Goal: Information Seeking & Learning: Learn about a topic

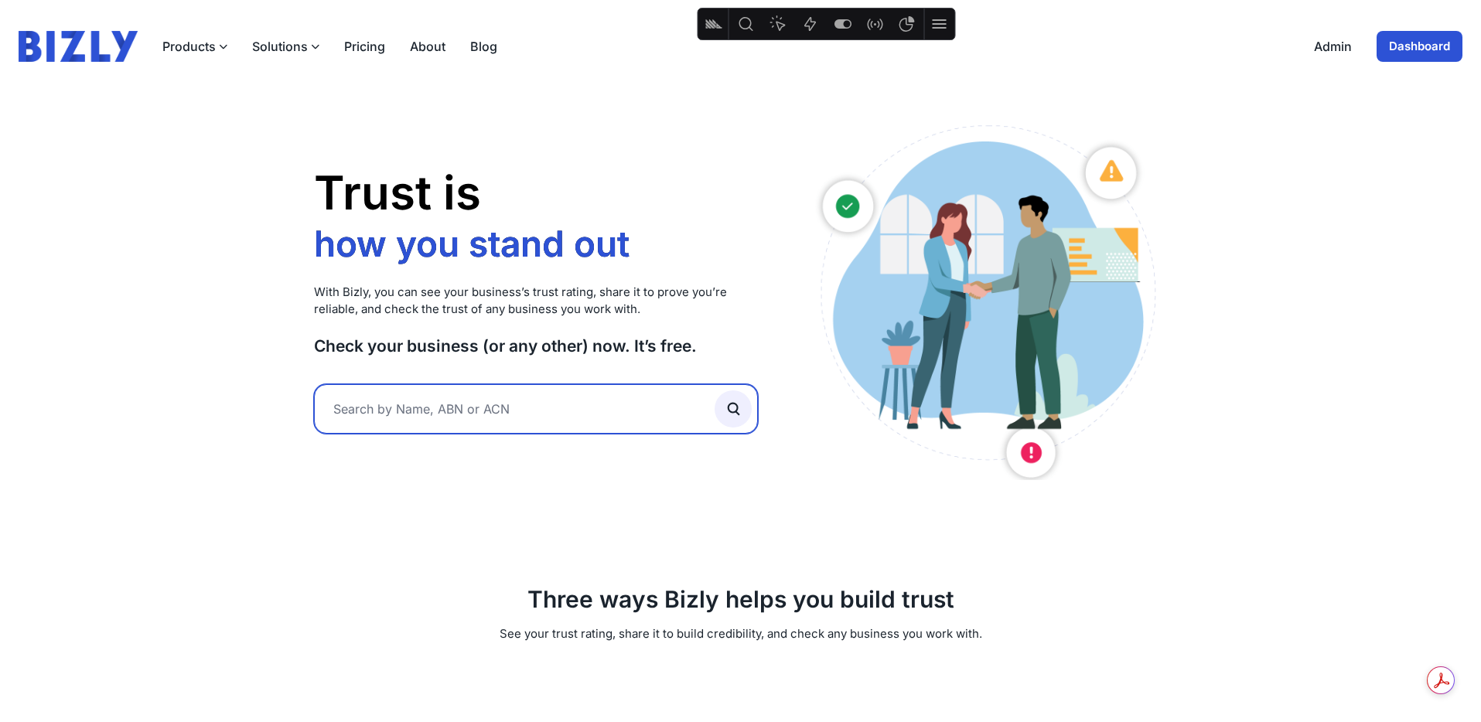
click at [472, 404] on input "text" at bounding box center [536, 409] width 445 height 50
type input "25fifteen"
click at [715, 391] on button "submit" at bounding box center [733, 409] width 37 height 37
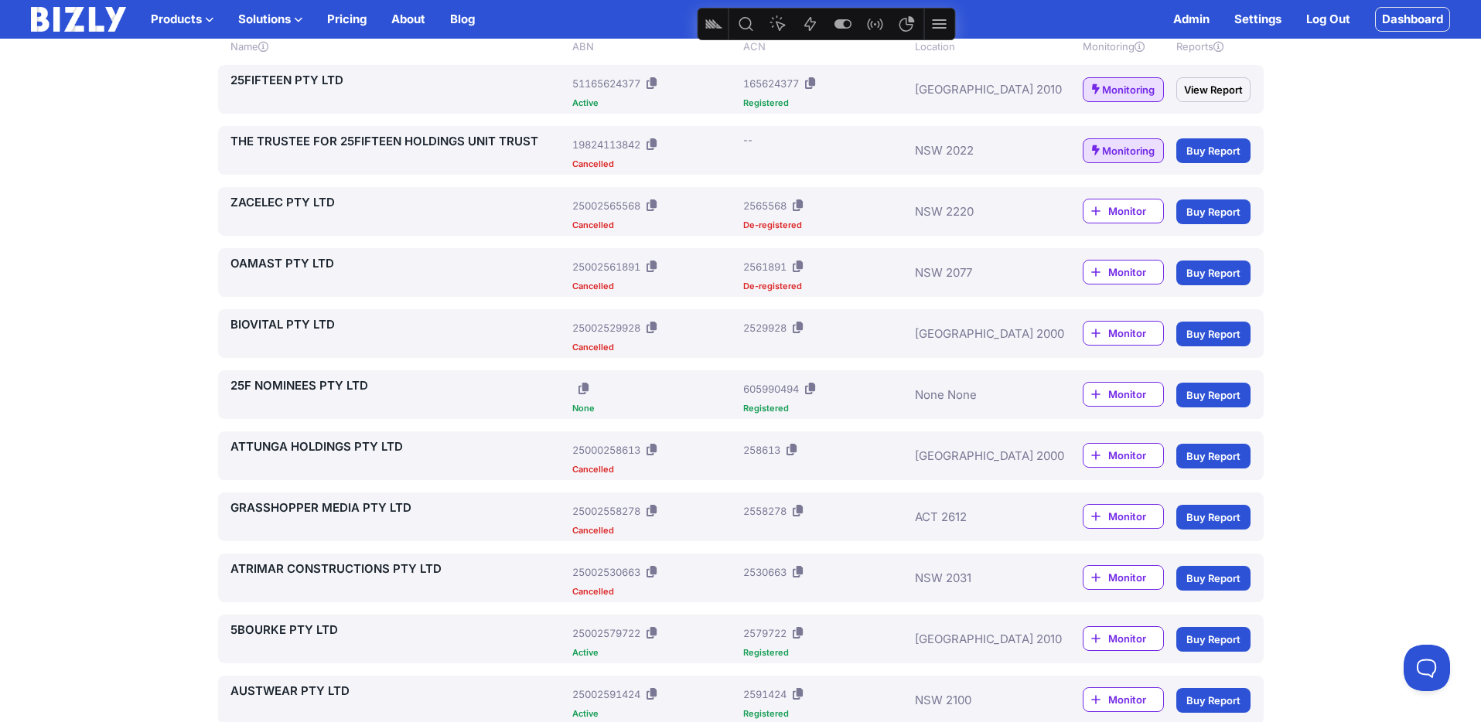
scroll to position [232, 0]
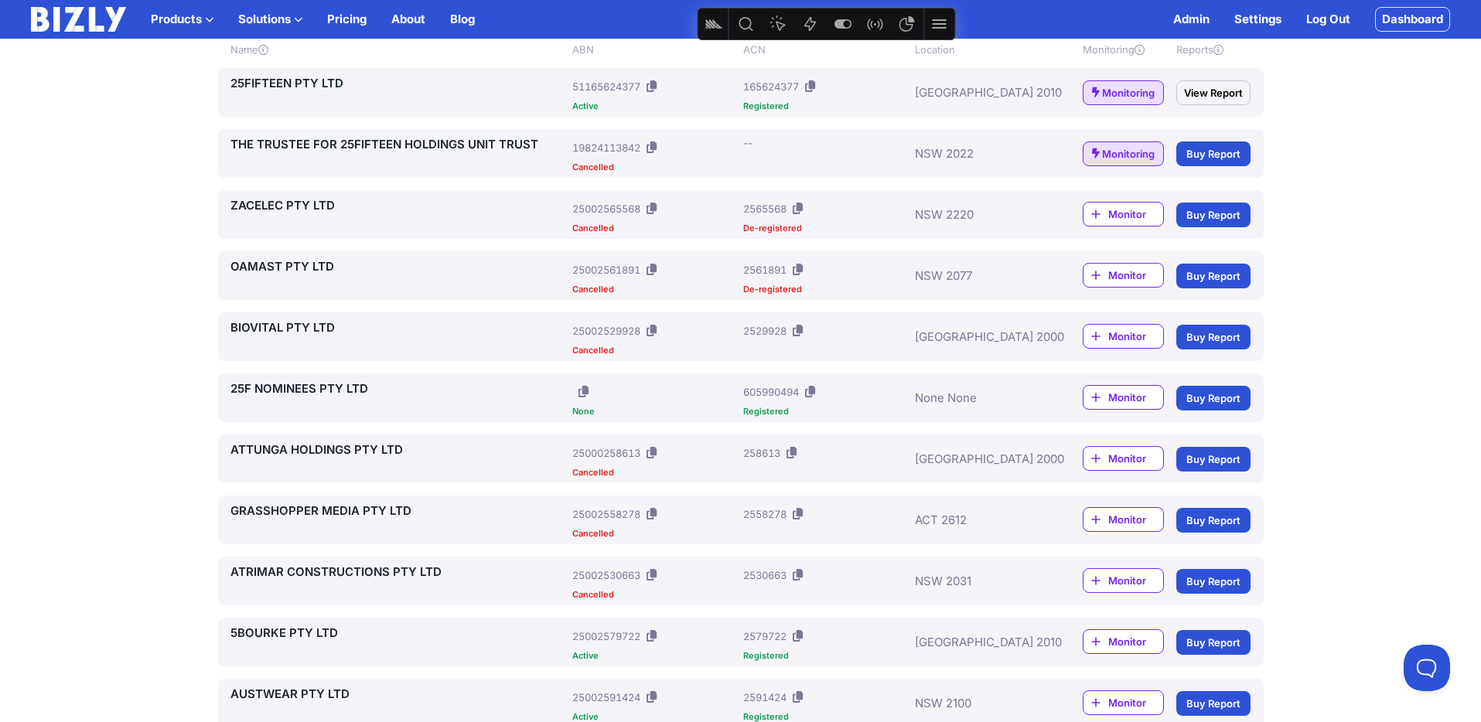
click at [302, 80] on link "25FIFTEEN PTY LTD" at bounding box center [399, 83] width 336 height 19
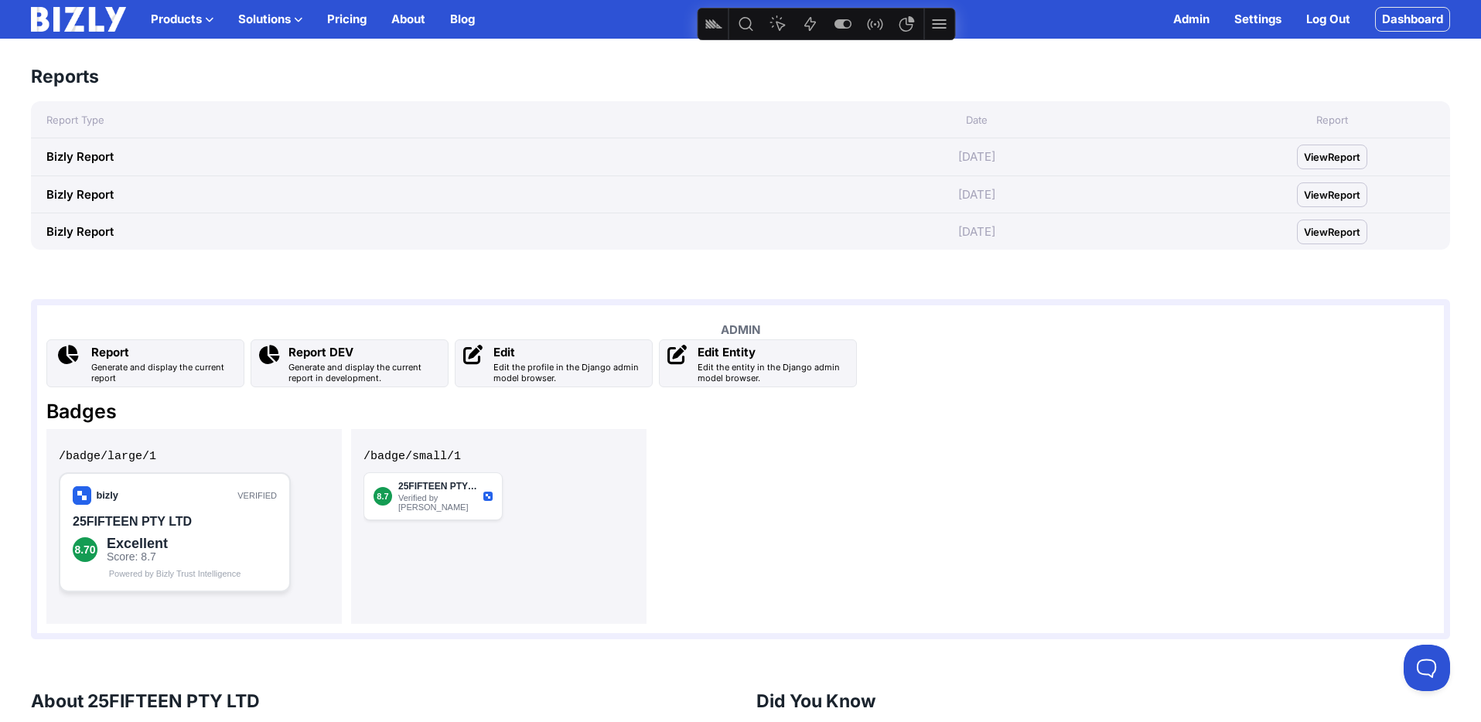
scroll to position [963, 0]
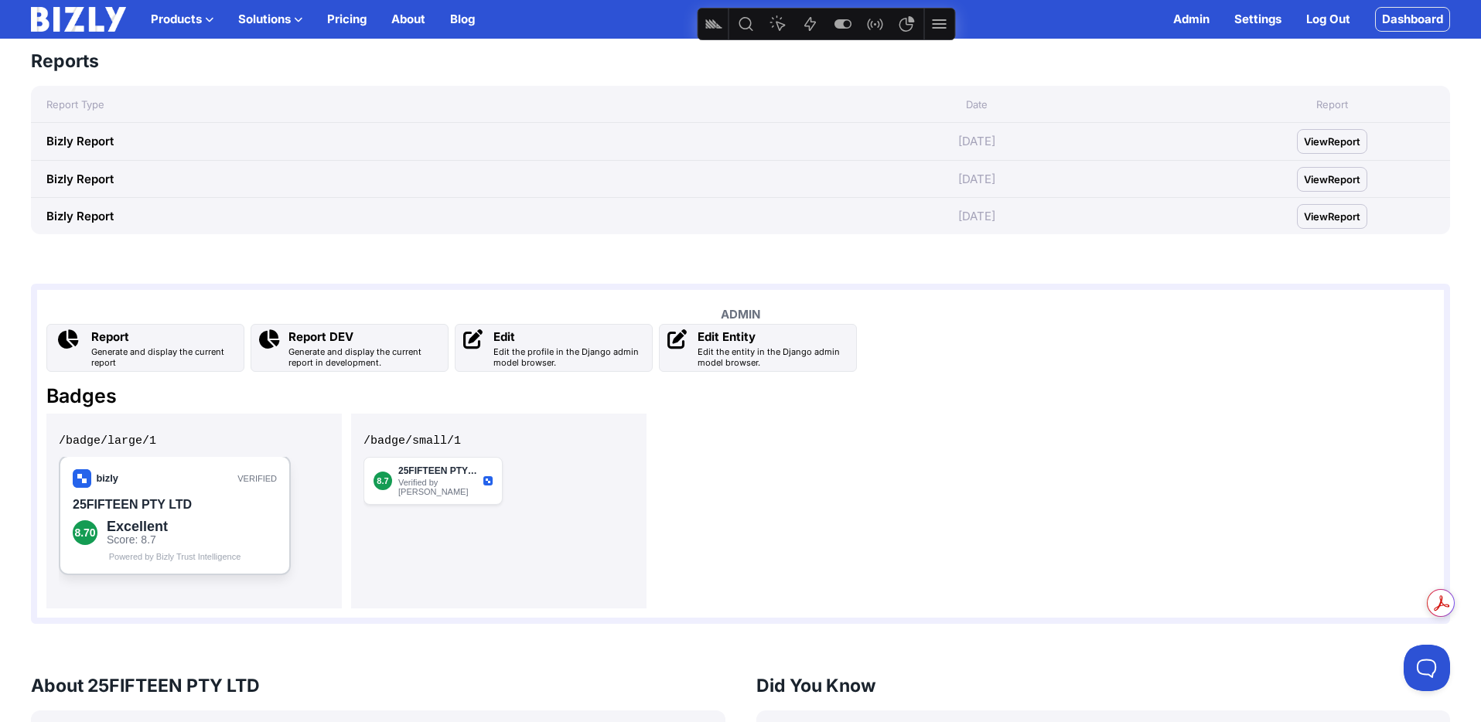
click at [135, 520] on div "Excellent" at bounding box center [192, 527] width 170 height 14
click at [1155, 347] on div "Report Generate and display the current report Report DEV Generate and display …" at bounding box center [740, 348] width 1388 height 48
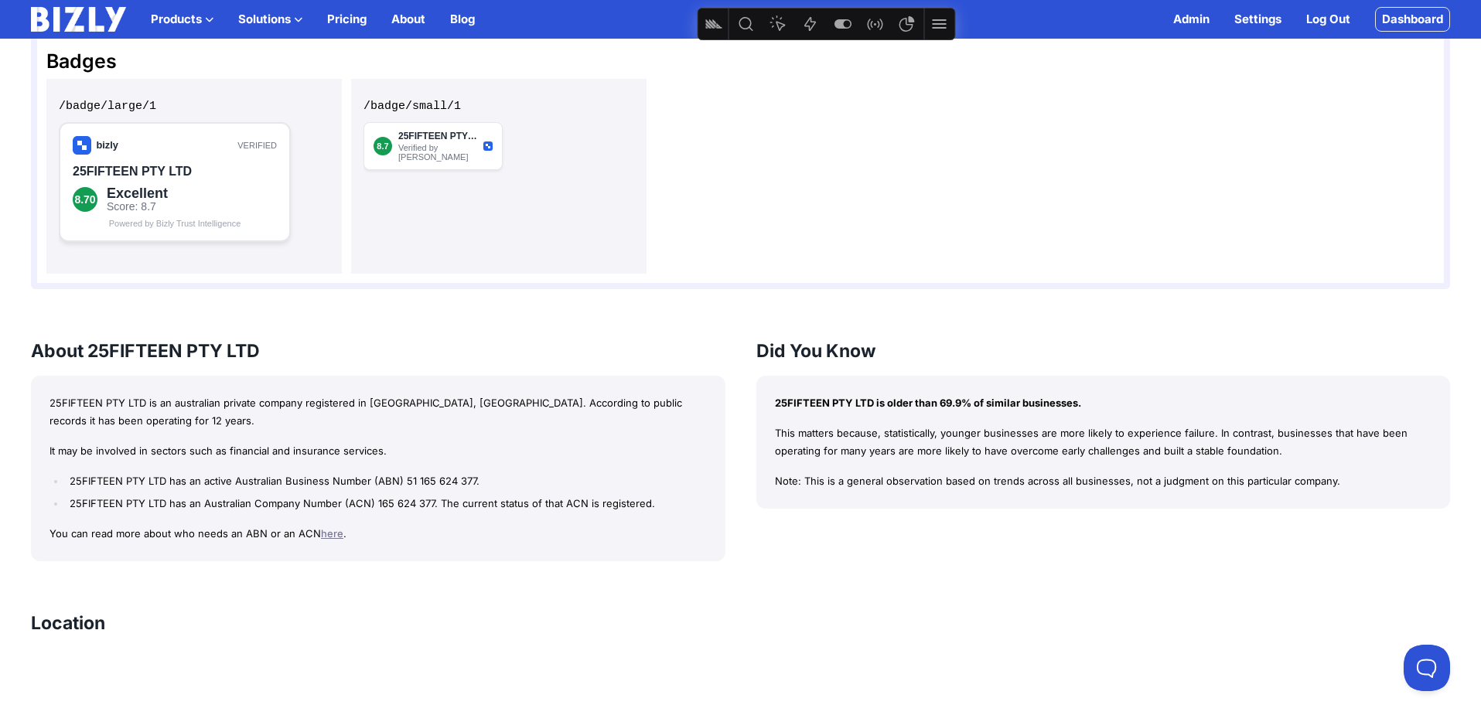
scroll to position [1296, 0]
click at [1044, 179] on div "/badge/large/1 /badge/small/1" at bounding box center [740, 177] width 1388 height 195
